Goal: Go to known website: Go to known website

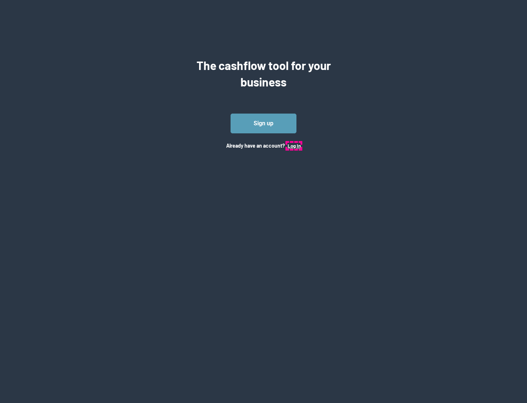
click at [294, 145] on button "Log In" at bounding box center [294, 146] width 13 height 6
